Goal: Transaction & Acquisition: Purchase product/service

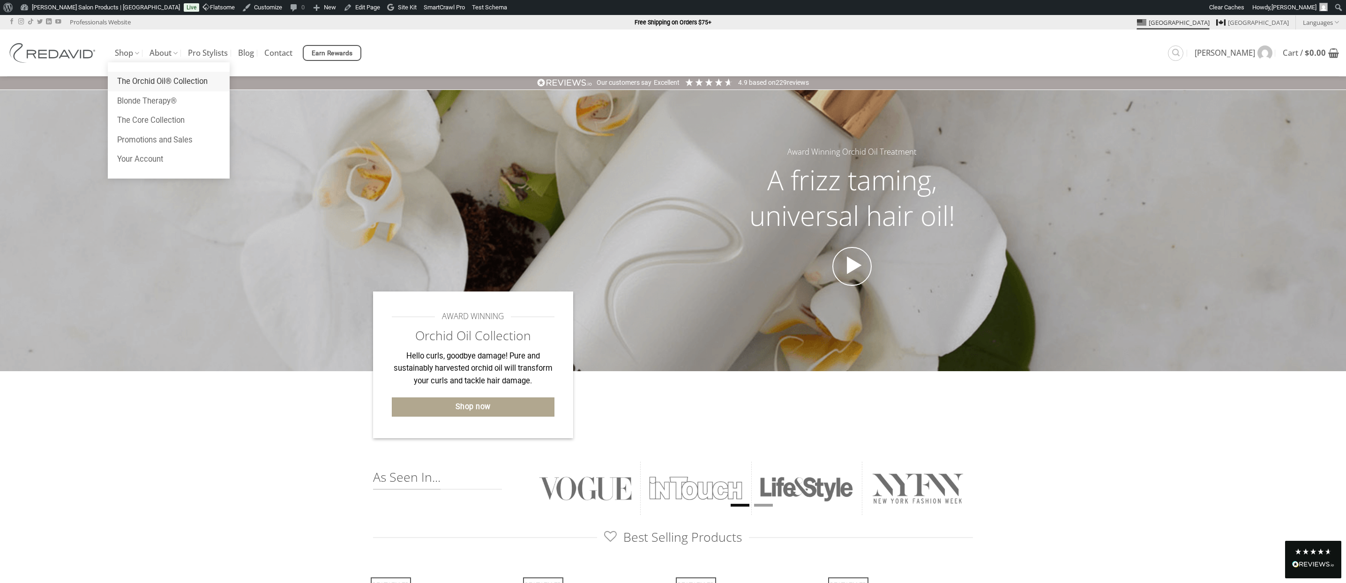
click at [129, 81] on link "The Orchid Oil® Collection" at bounding box center [169, 82] width 122 height 20
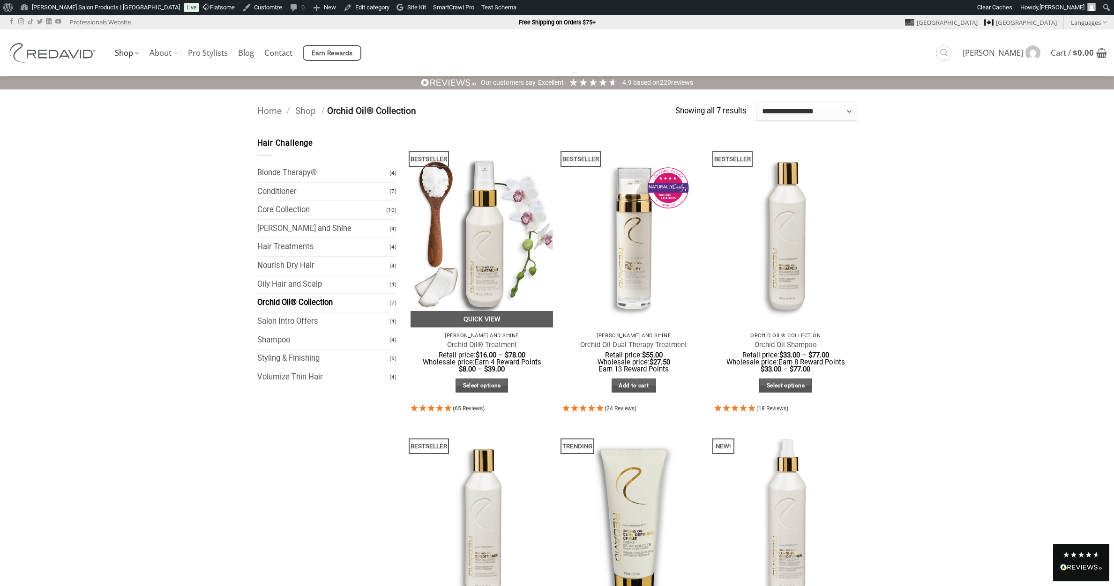
click at [478, 251] on img at bounding box center [482, 232] width 143 height 190
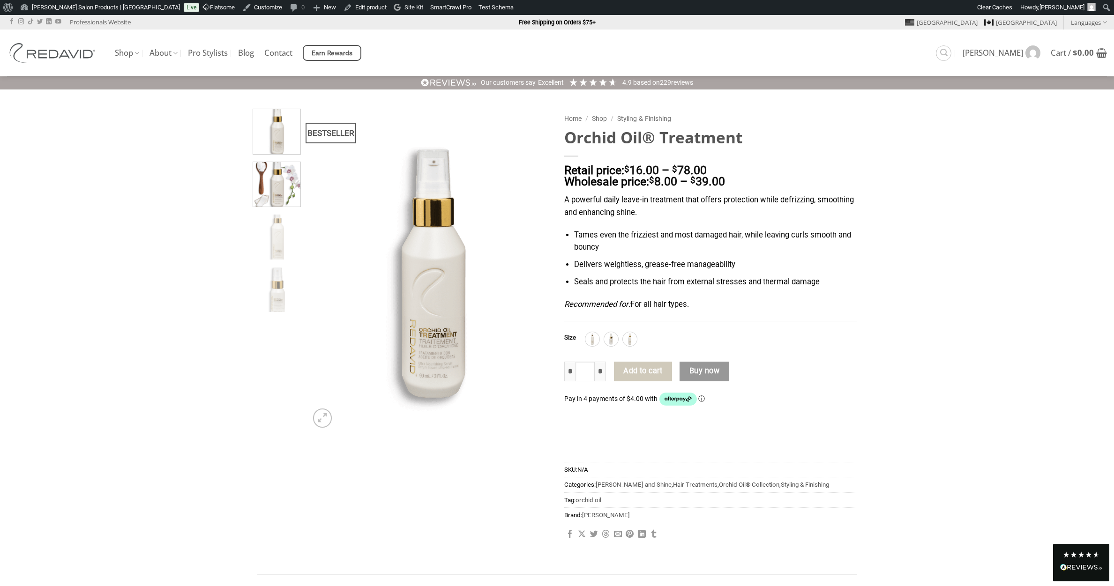
click at [287, 190] on img at bounding box center [276, 183] width 47 height 47
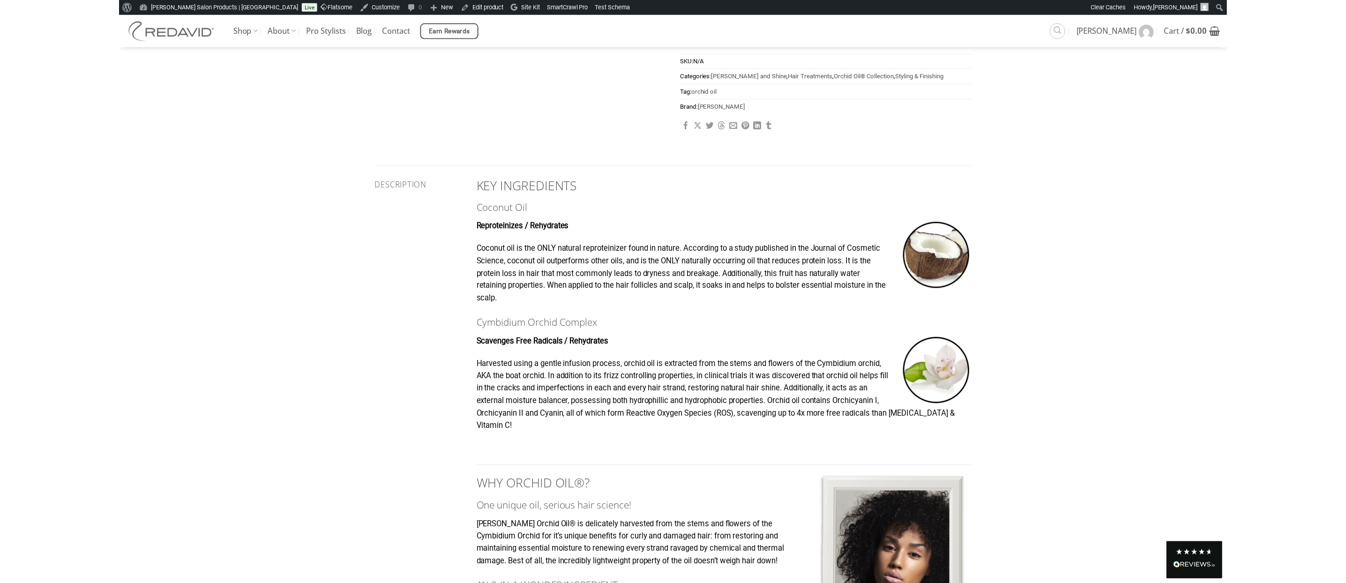
scroll to position [430, 0]
